Goal: Find specific page/section: Find specific page/section

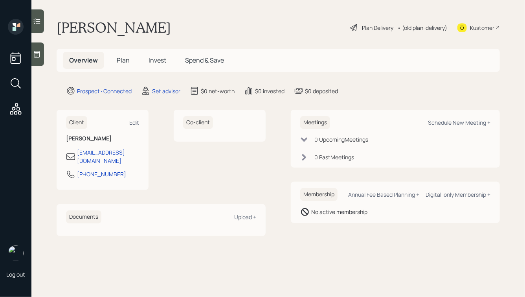
click at [40, 52] on icon at bounding box center [37, 54] width 8 height 8
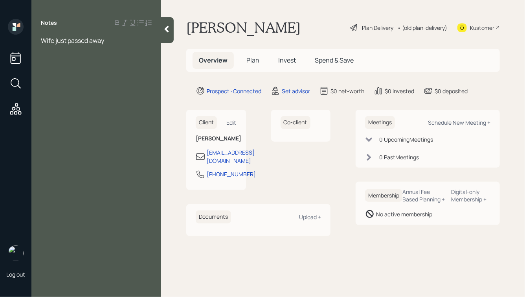
click at [168, 26] on icon at bounding box center [167, 29] width 4 height 7
